Goal: Information Seeking & Learning: Learn about a topic

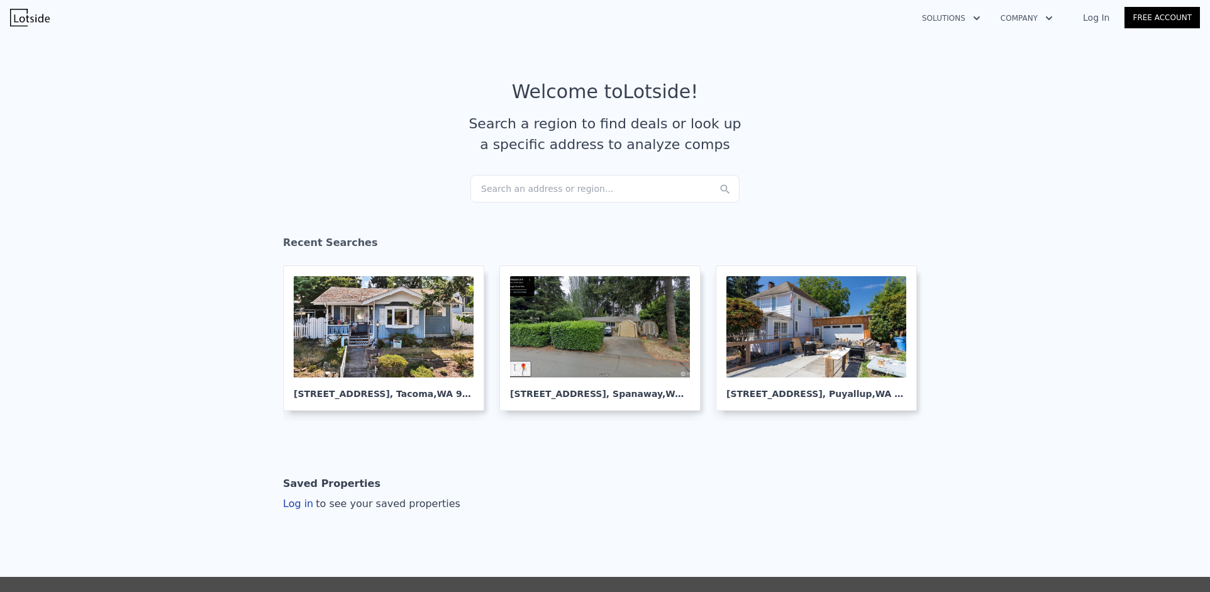
click at [548, 176] on div "Search an address or region..." at bounding box center [604, 189] width 269 height 28
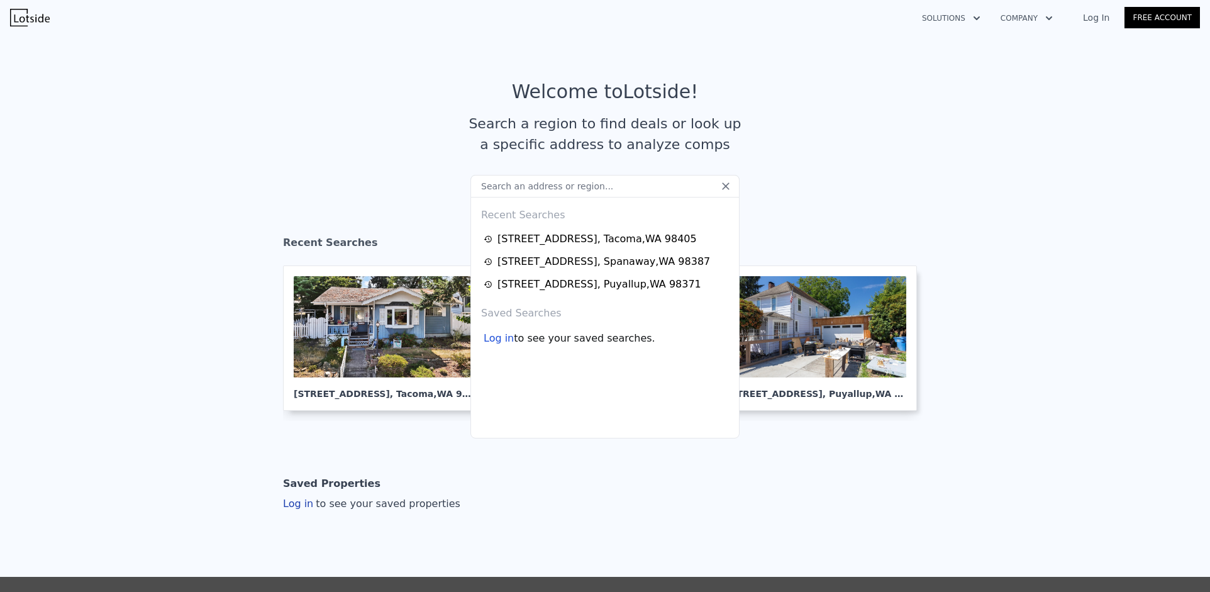
click at [548, 188] on input "text" at bounding box center [604, 186] width 269 height 23
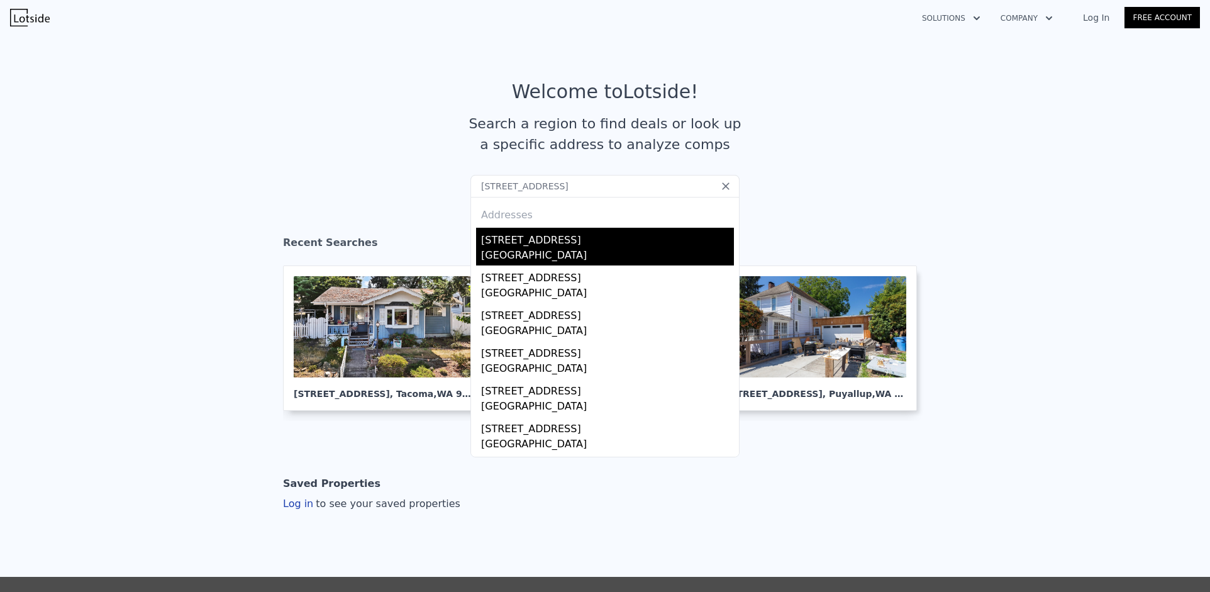
type input "10471 6th Avenue SW, Seattle, WA 98146"
click at [558, 243] on div "[STREET_ADDRESS]" at bounding box center [607, 238] width 253 height 20
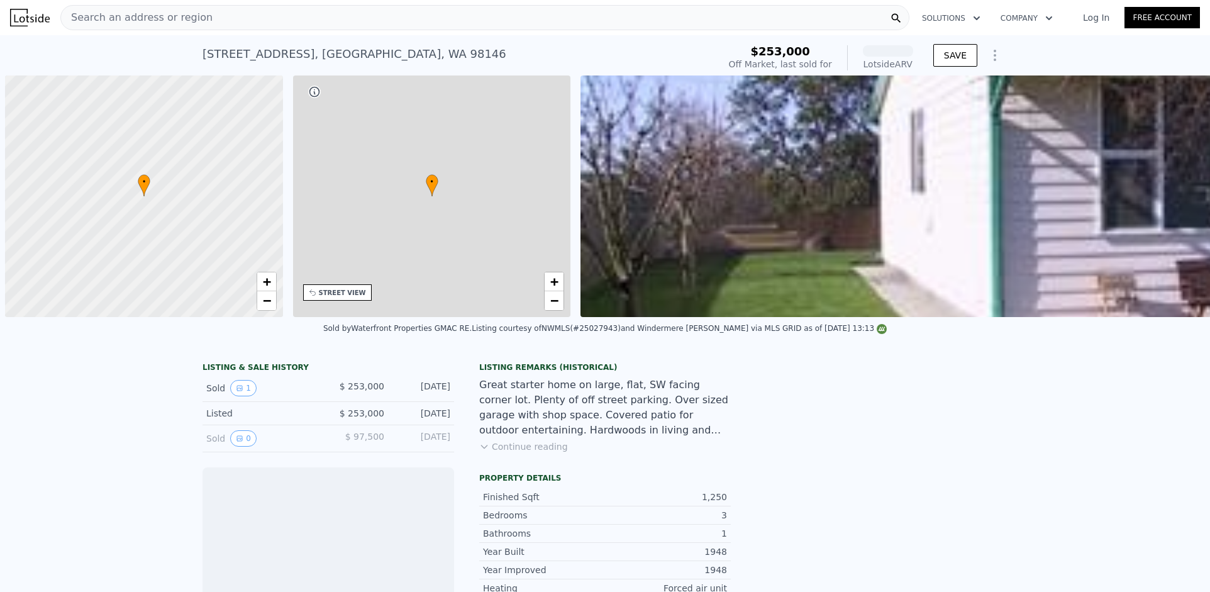
scroll to position [0, 5]
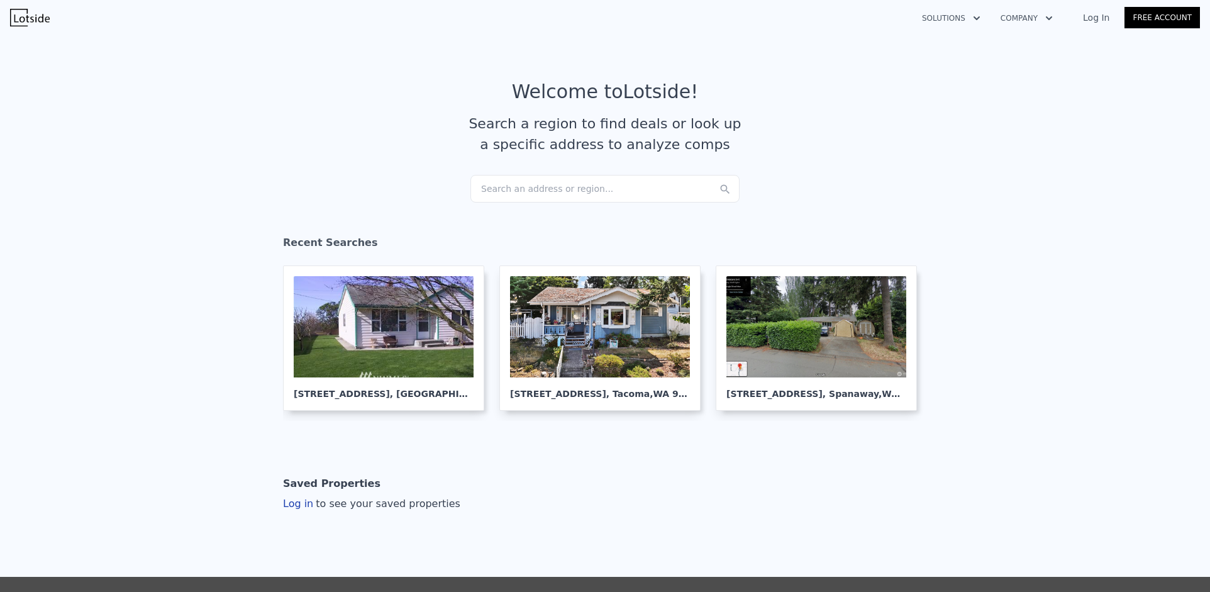
click at [531, 184] on div "Search an address or region..." at bounding box center [604, 189] width 269 height 28
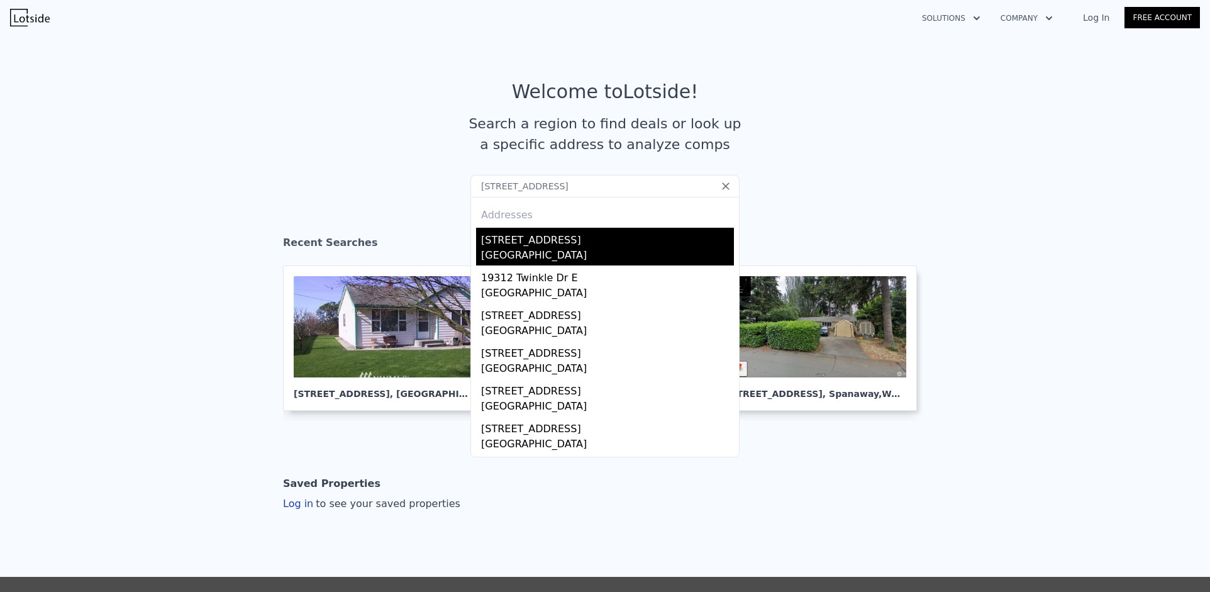
type input "[STREET_ADDRESS]"
click at [536, 244] on div "[STREET_ADDRESS]" at bounding box center [607, 238] width 253 height 20
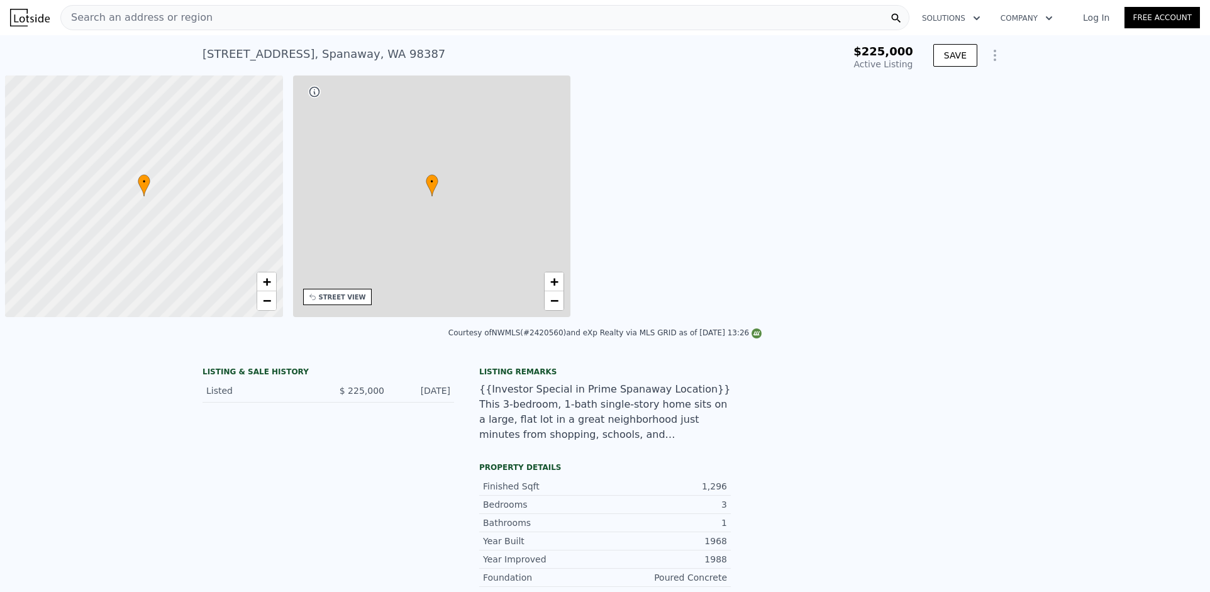
type input "-$ 239,472"
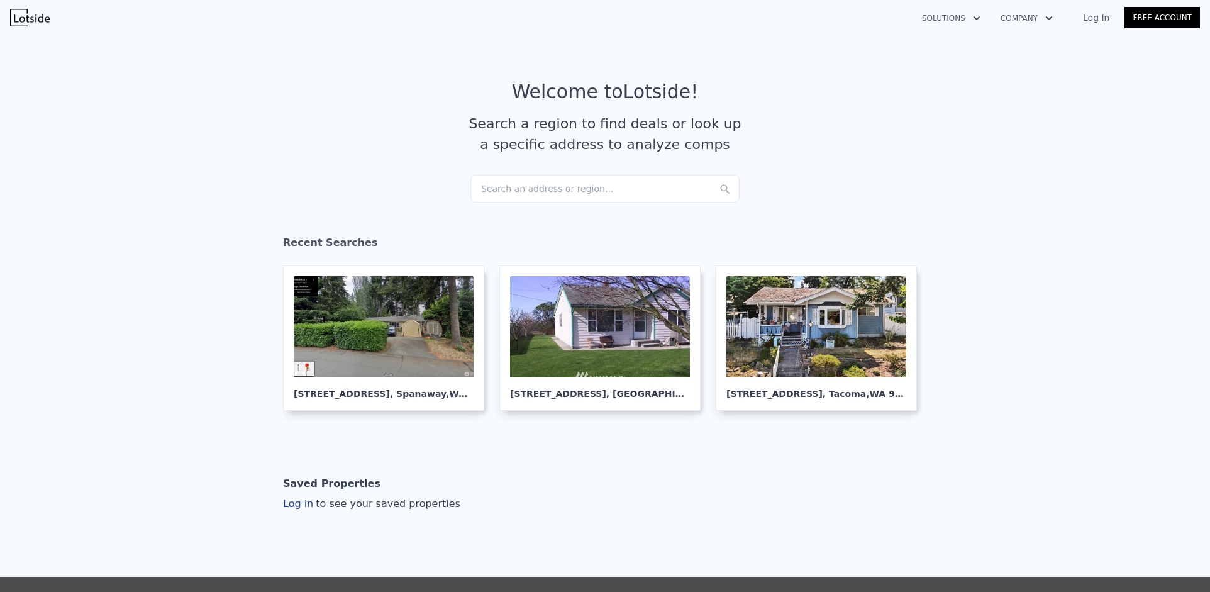
click at [530, 187] on div "Search an address or region..." at bounding box center [604, 189] width 269 height 28
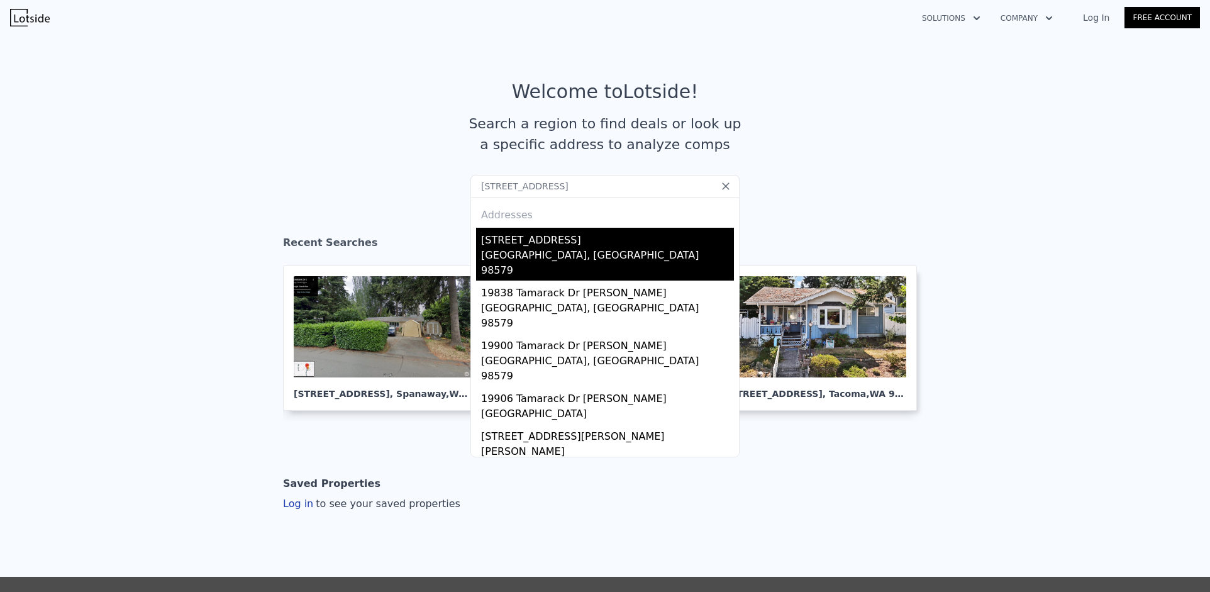
type input "19906 Tamarack Drive SW, Rochester, WA 98579"
click at [538, 244] on div "19906 Tahoma Cir SW" at bounding box center [607, 238] width 253 height 20
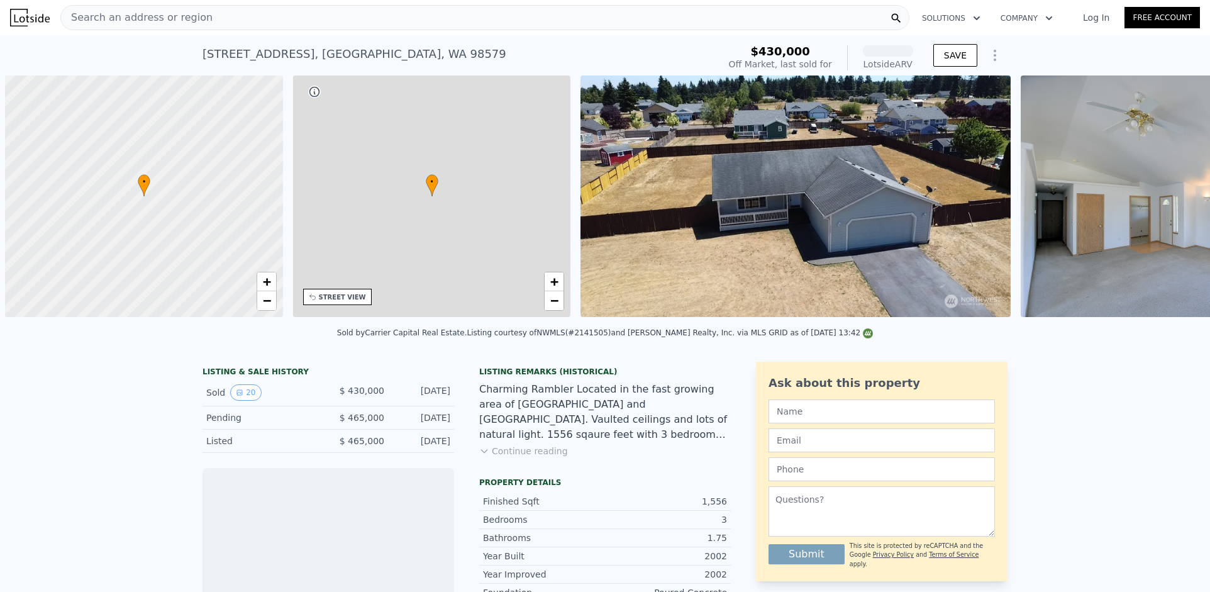
scroll to position [0, 5]
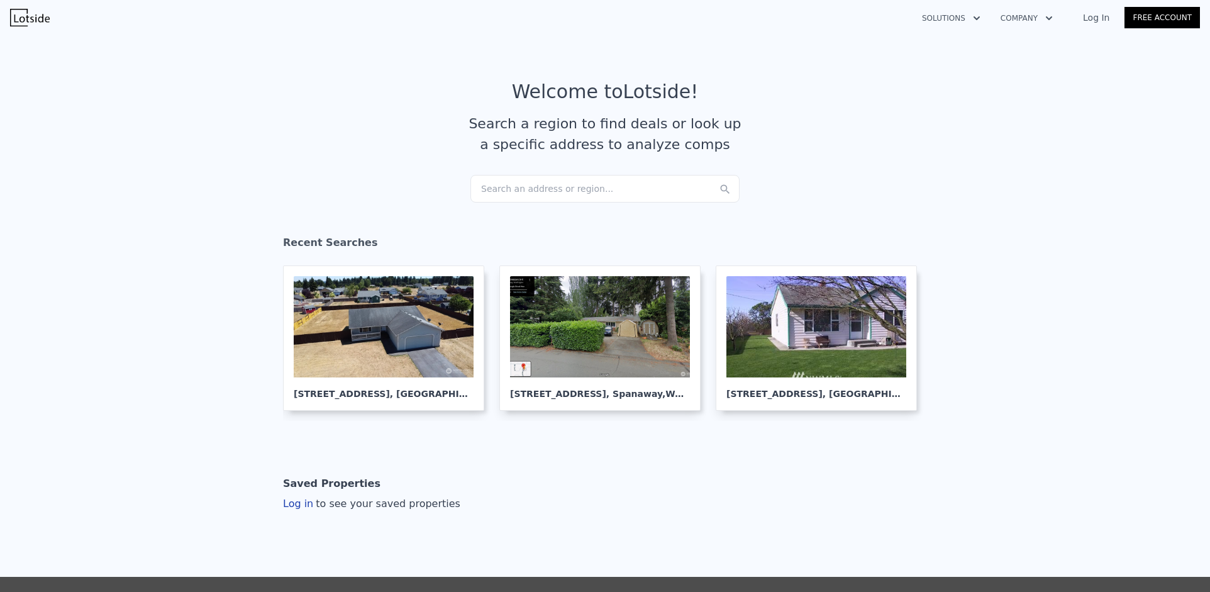
click at [521, 185] on div "Search an address or region..." at bounding box center [604, 189] width 269 height 28
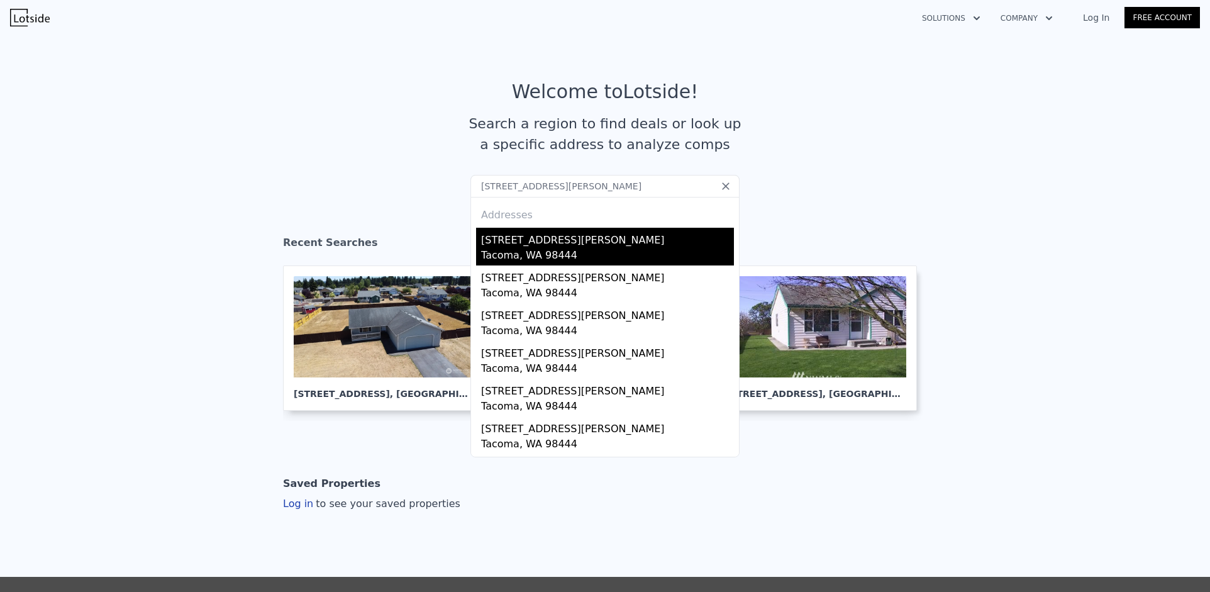
type input "[STREET_ADDRESS][PERSON_NAME]"
click at [531, 247] on div "10131 Patterson St S" at bounding box center [607, 238] width 253 height 20
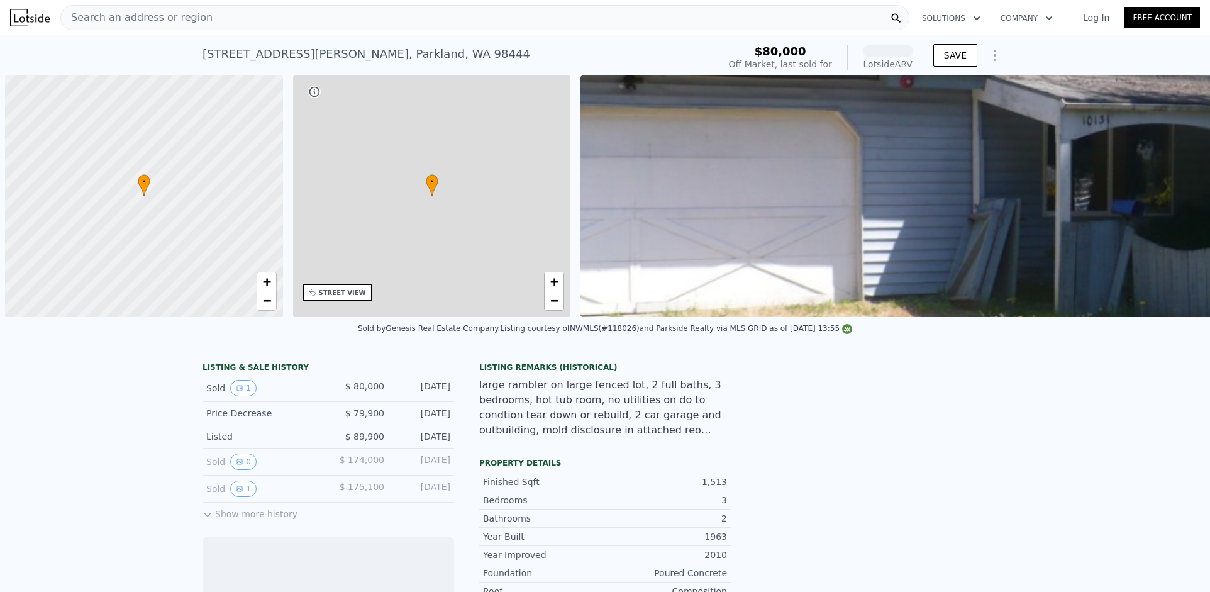
scroll to position [0, 5]
